Goal: Information Seeking & Learning: Learn about a topic

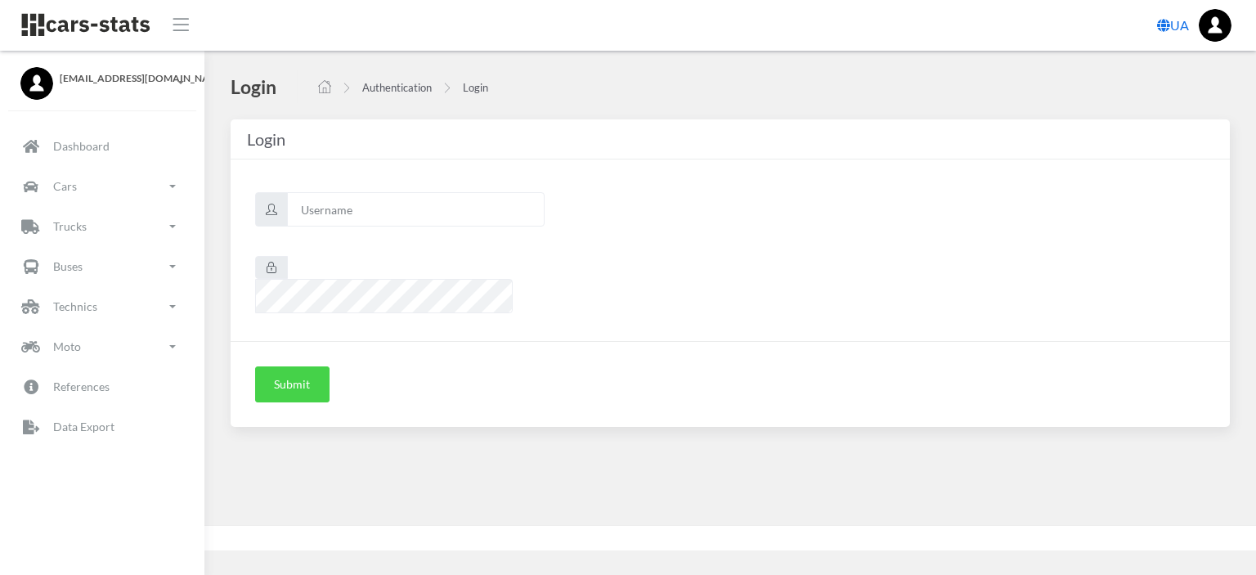
scroll to position [12, 12]
type input "nissan"
click at [312, 366] on button "Submit" at bounding box center [292, 384] width 74 height 36
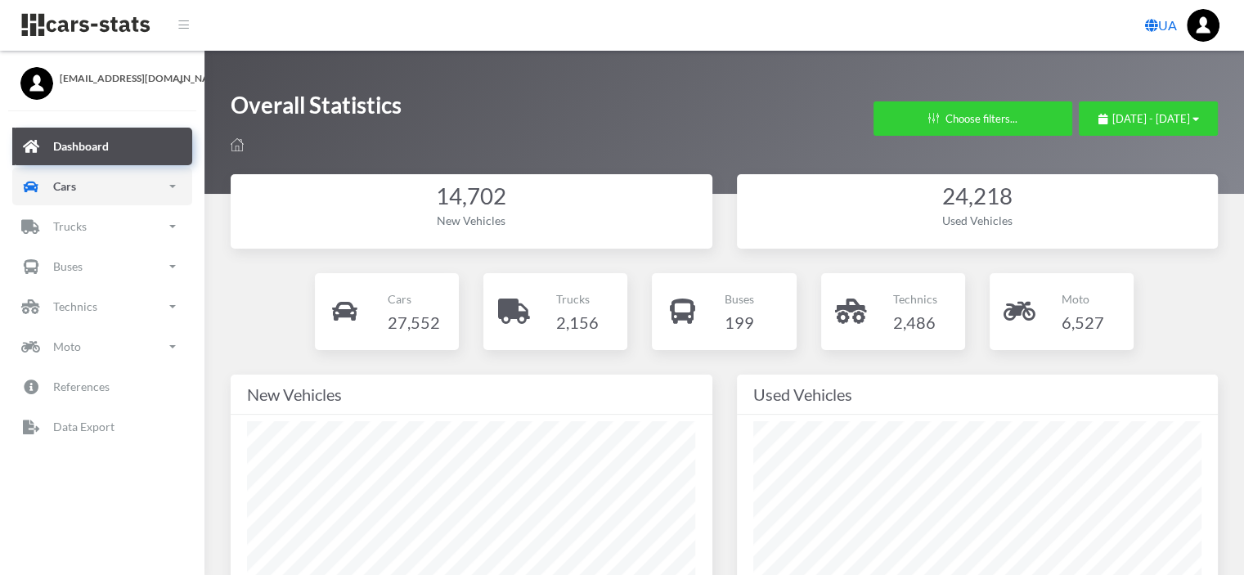
click at [82, 189] on link "Cars" at bounding box center [102, 187] width 180 height 38
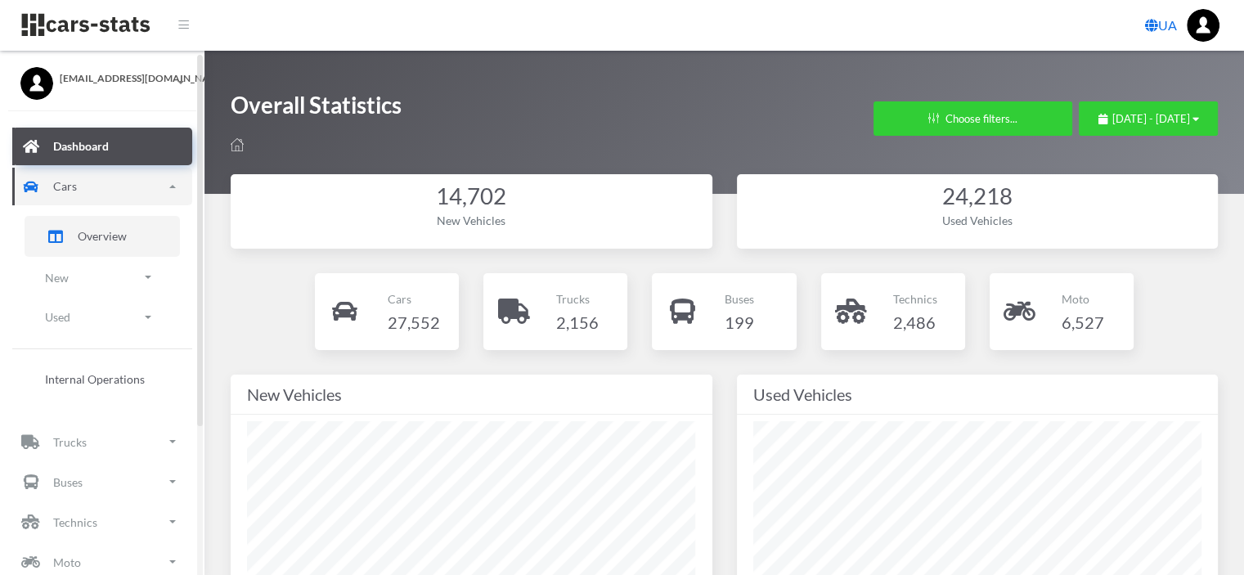
click at [86, 239] on span "Overview" at bounding box center [102, 235] width 49 height 17
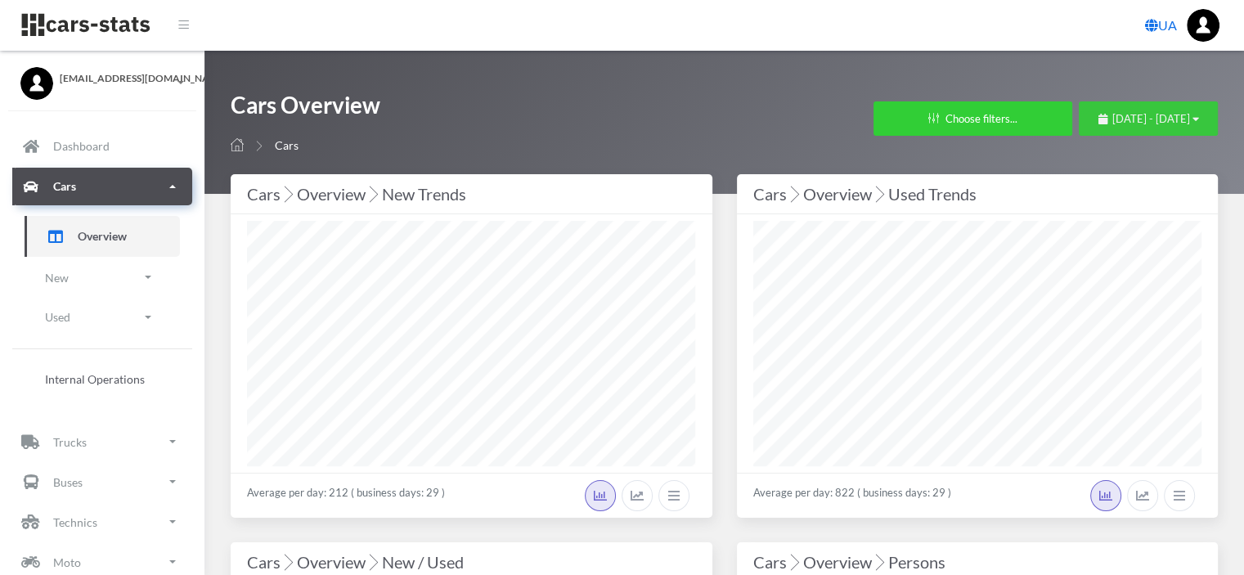
click at [1132, 121] on span "July 12, 2025 - August 11, 2025" at bounding box center [1151, 118] width 78 height 13
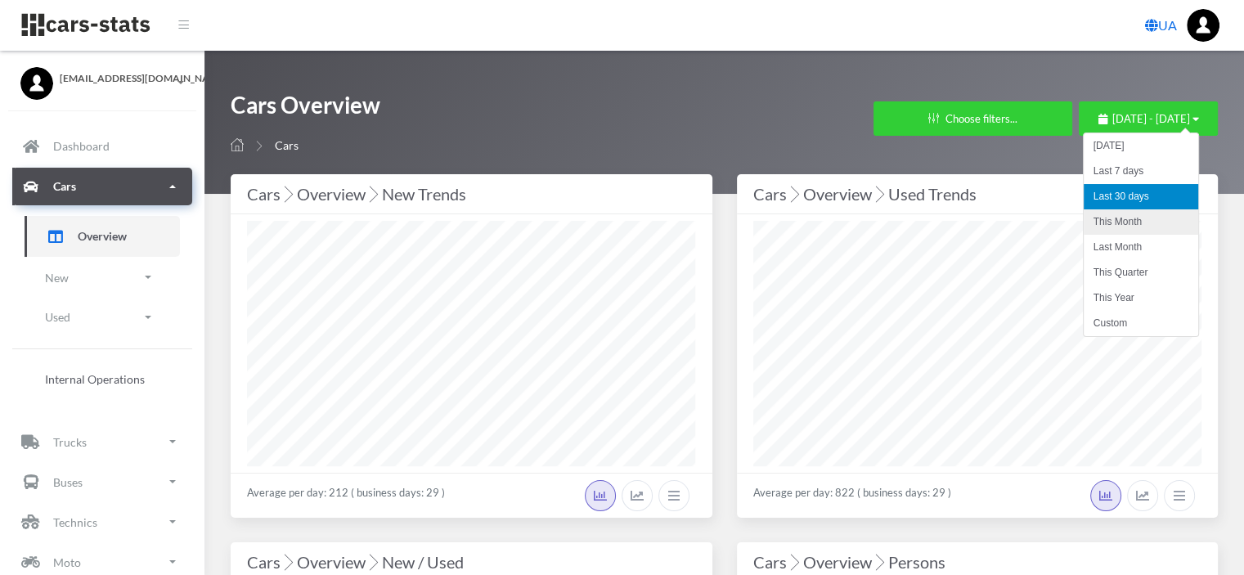
click at [1122, 221] on li "This Month" at bounding box center [1141, 221] width 115 height 25
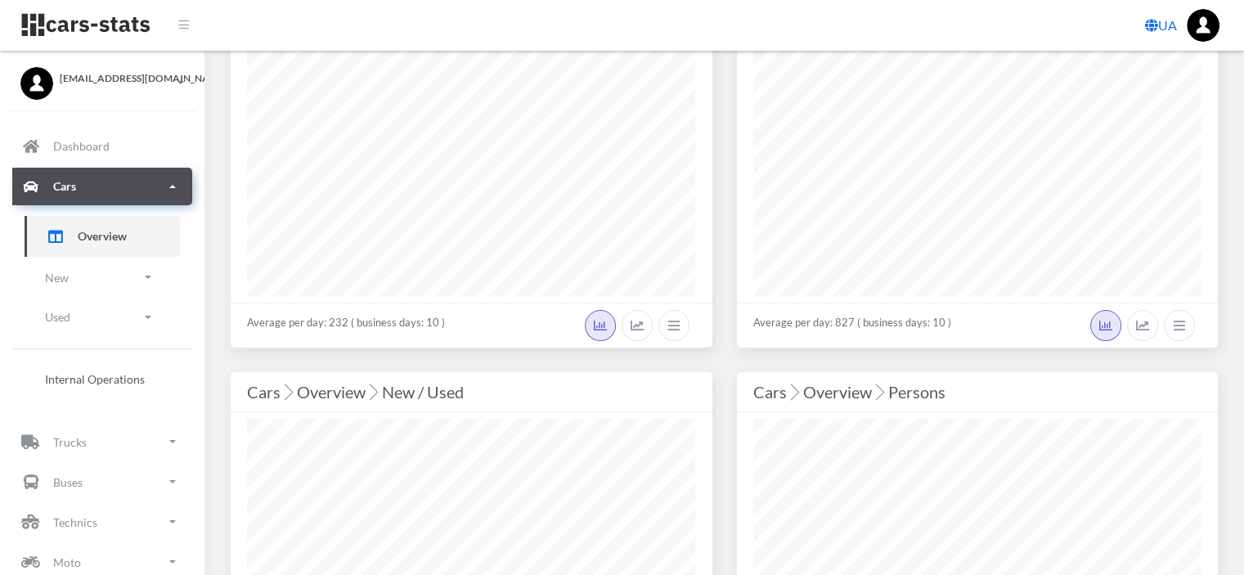
scroll to position [245, 0]
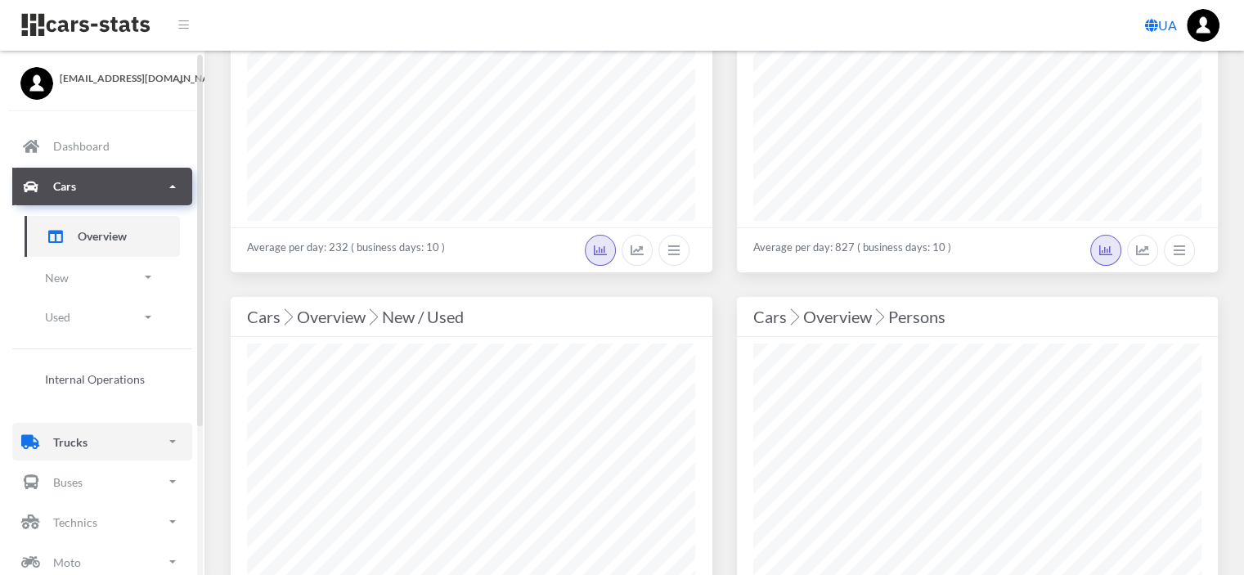
click at [60, 443] on p "Trucks" at bounding box center [70, 442] width 34 height 20
click at [88, 492] on span "Overview" at bounding box center [102, 491] width 49 height 17
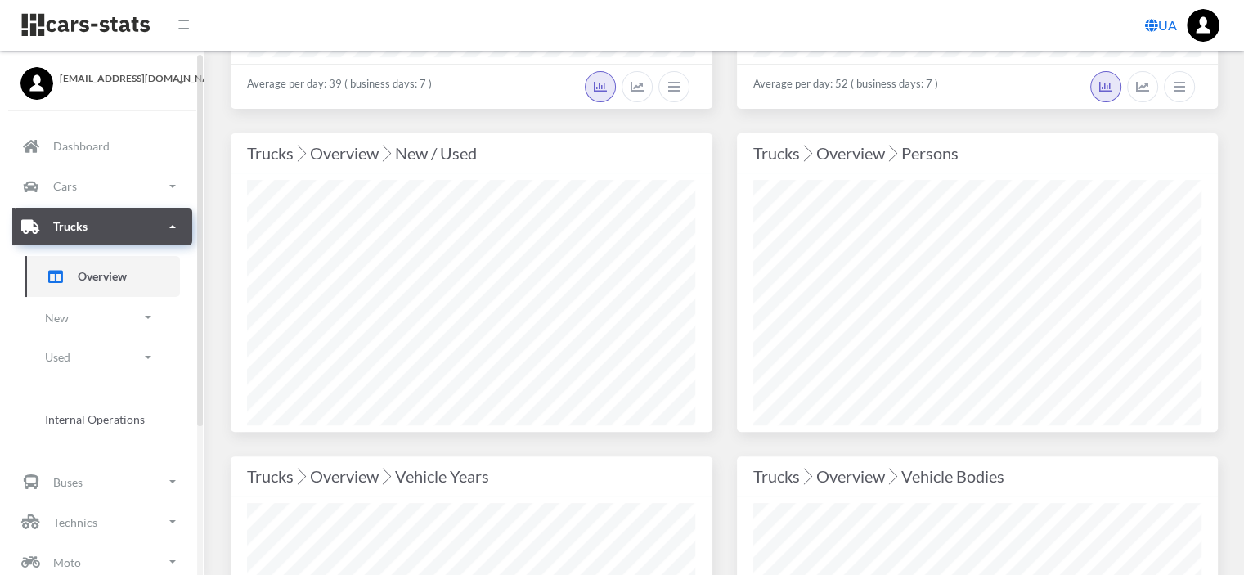
click at [170, 227] on span at bounding box center [172, 226] width 7 height 3
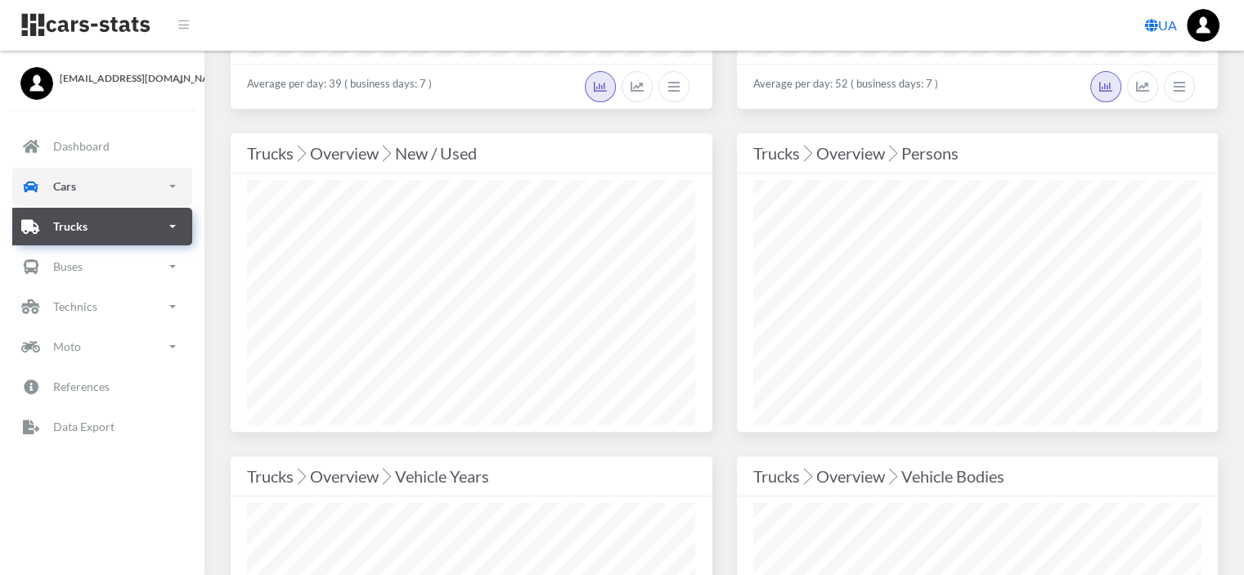
click at [177, 184] on link "Cars" at bounding box center [102, 187] width 180 height 38
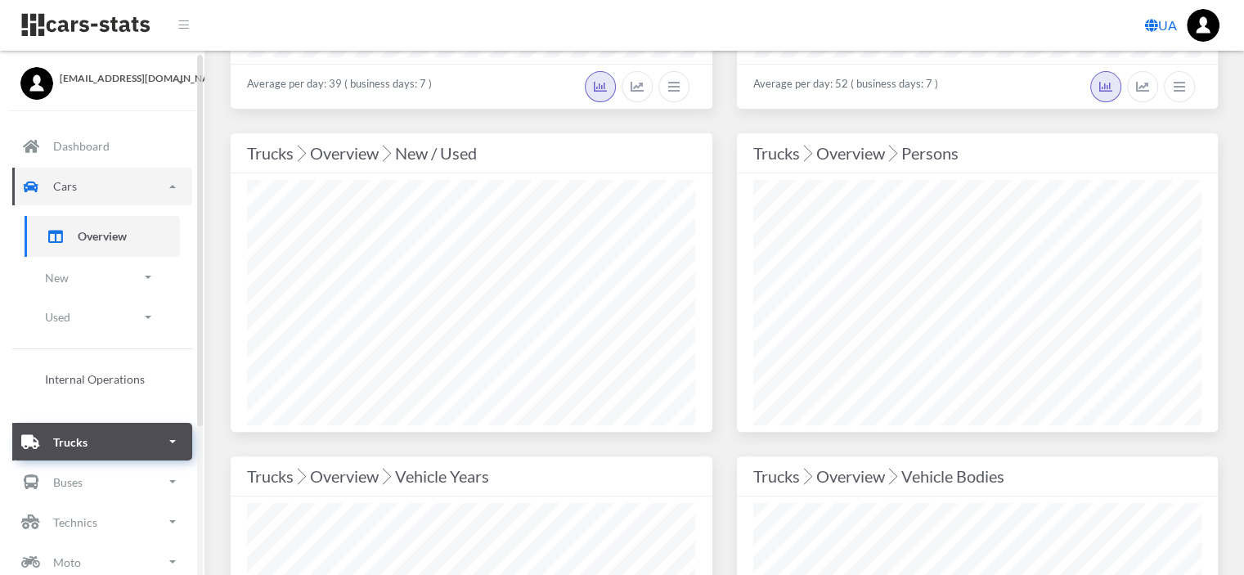
click at [103, 239] on span "Overview" at bounding box center [102, 235] width 49 height 17
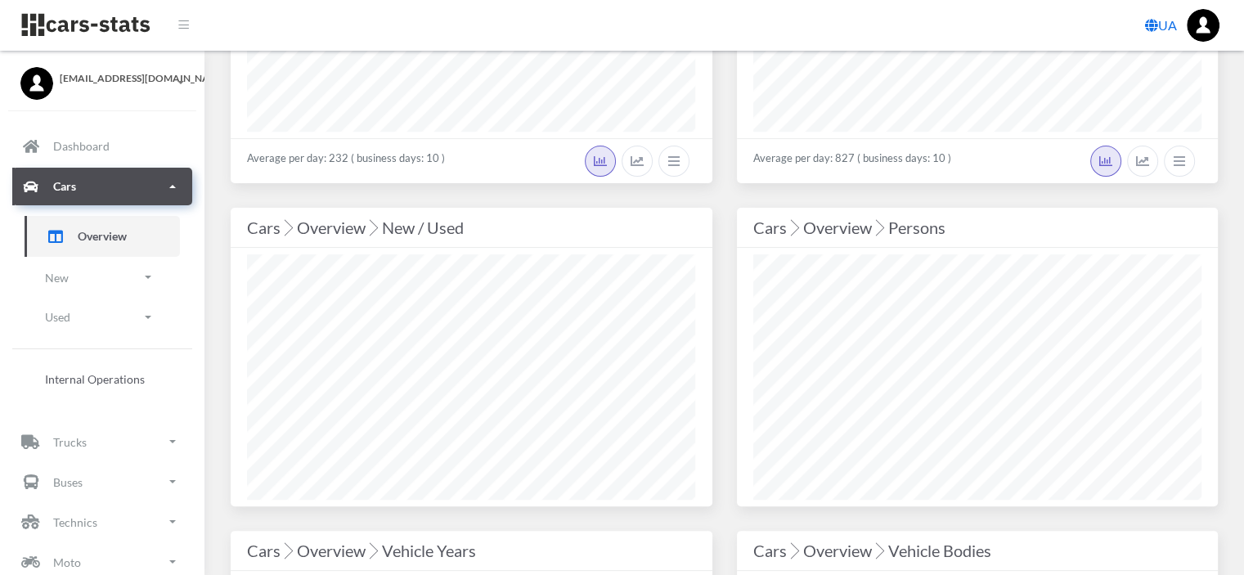
scroll to position [409, 0]
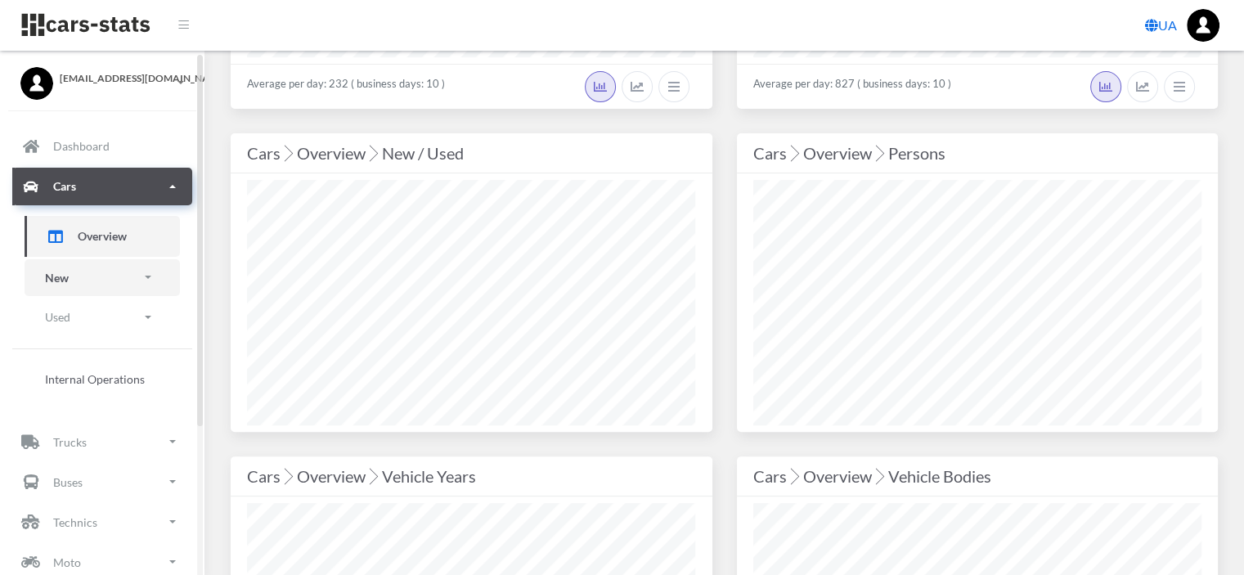
click at [54, 276] on p "New" at bounding box center [57, 277] width 24 height 20
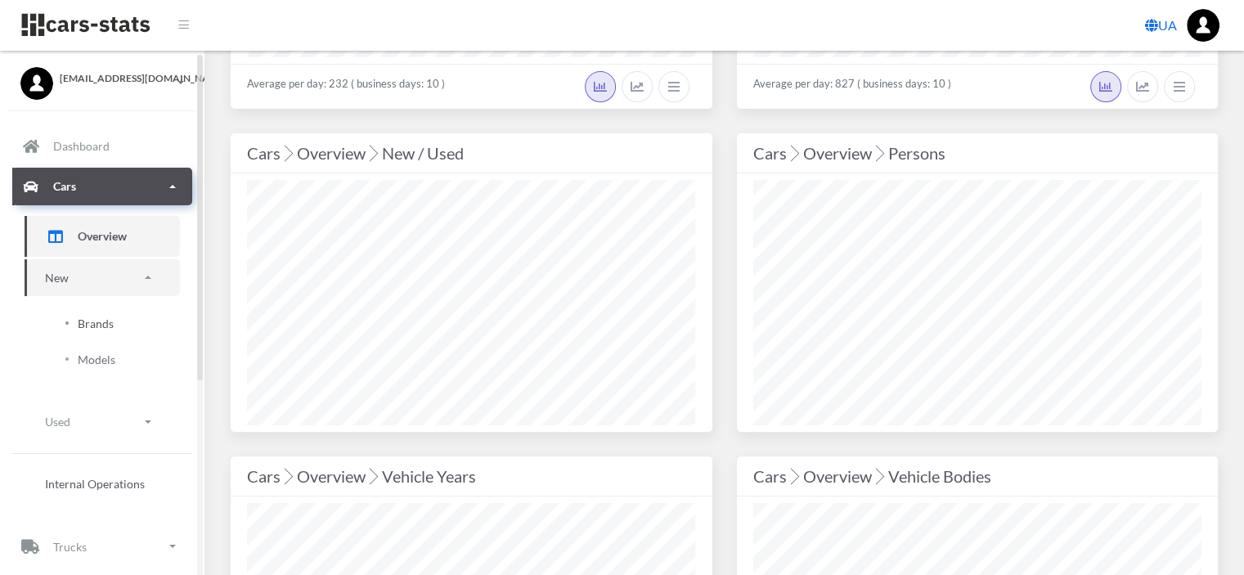
click at [88, 326] on span "Brands" at bounding box center [96, 323] width 36 height 17
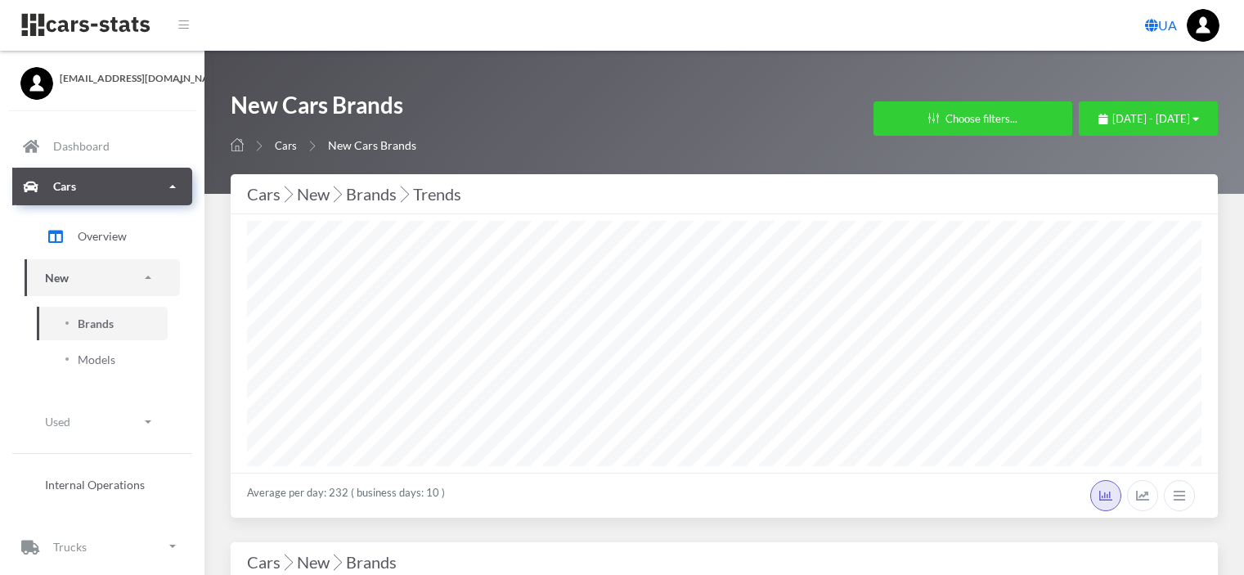
select select "25"
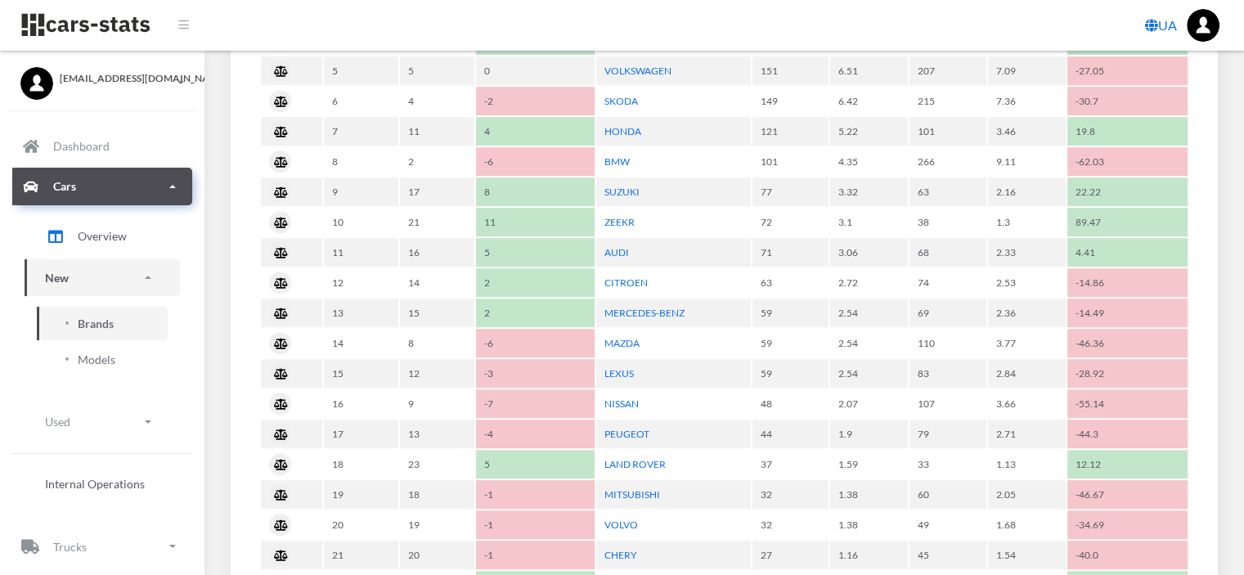
scroll to position [982, 0]
